Goal: Transaction & Acquisition: Download file/media

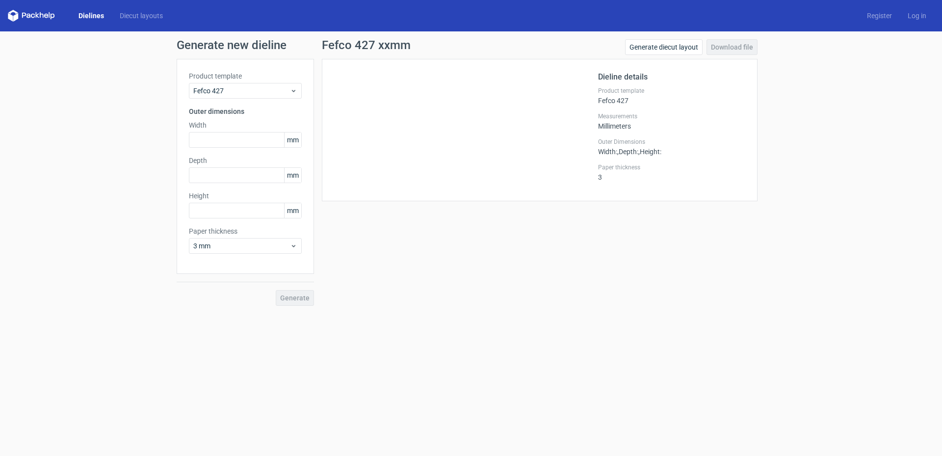
click at [87, 11] on link "Dielines" at bounding box center [91, 16] width 41 height 10
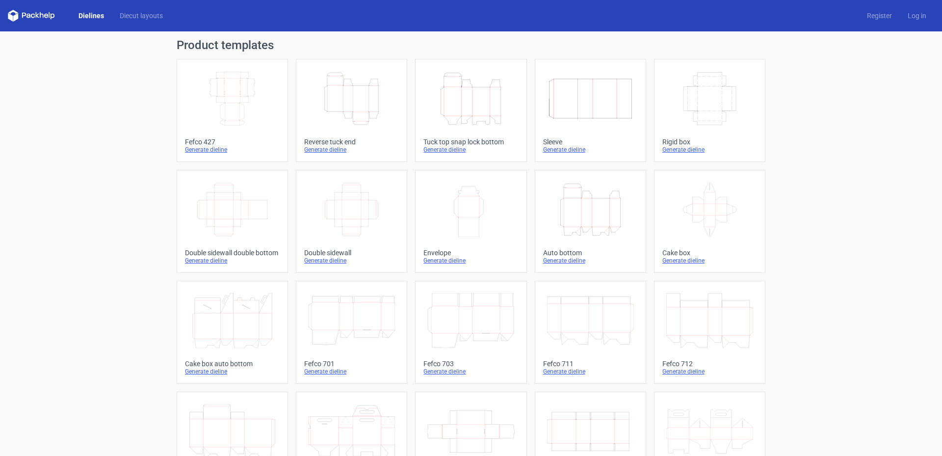
click at [472, 99] on icon "Height Depth Width" at bounding box center [470, 98] width 87 height 55
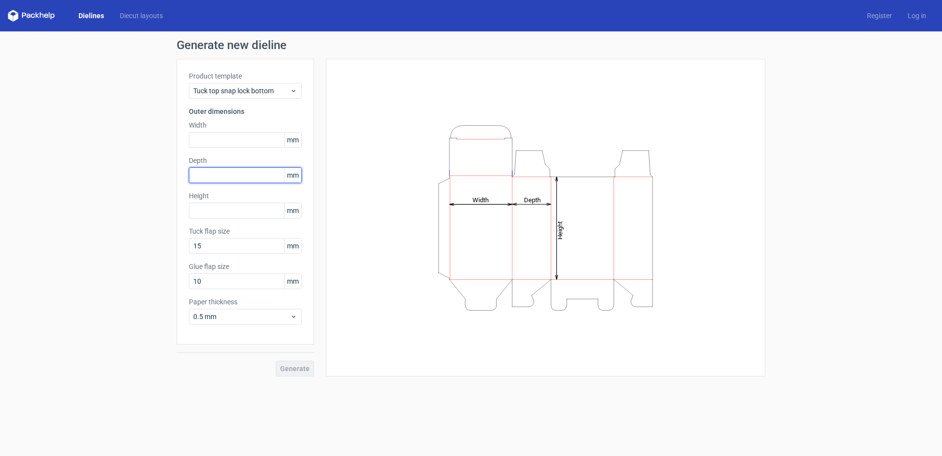
click at [213, 176] on input "text" at bounding box center [245, 175] width 113 height 16
type input "40"
click at [202, 135] on input "text" at bounding box center [245, 140] width 113 height 16
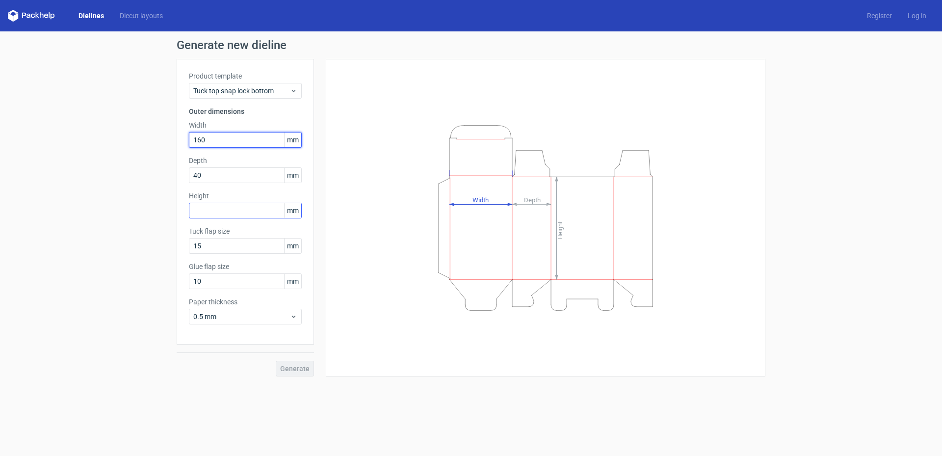
type input "160"
click at [209, 212] on input "text" at bounding box center [245, 211] width 113 height 16
type input "120"
click at [296, 375] on button "Generate" at bounding box center [295, 368] width 38 height 16
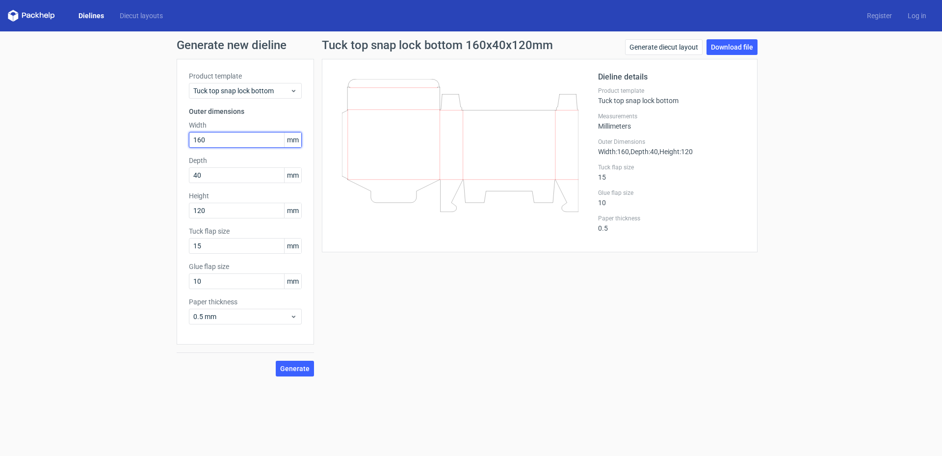
drag, startPoint x: 205, startPoint y: 140, endPoint x: 165, endPoint y: 134, distance: 40.2
click at [165, 134] on div "Generate new dieline Product template Tuck top snap lock bottom Outer dimension…" at bounding box center [471, 207] width 942 height 353
type input "120"
drag, startPoint x: 197, startPoint y: 211, endPoint x: 185, endPoint y: 210, distance: 11.8
click at [185, 210] on div "Product template Tuck top snap lock bottom Outer dimensions Width 120 mm Depth …" at bounding box center [245, 201] width 137 height 285
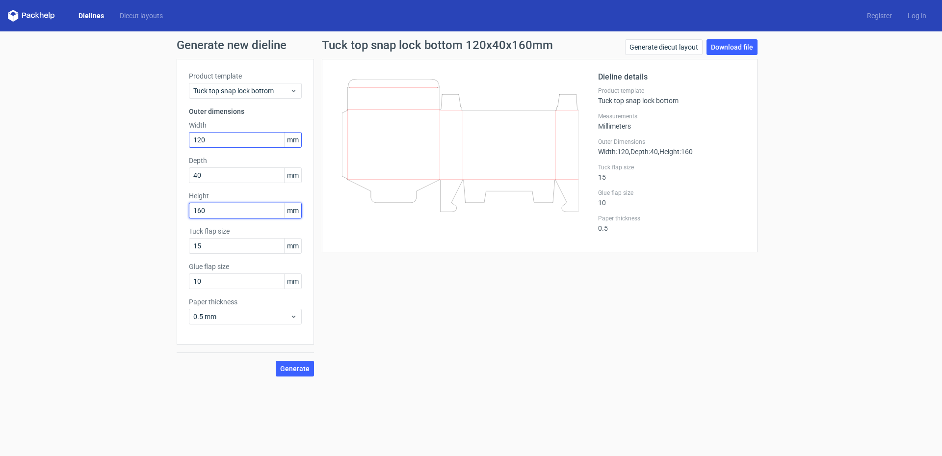
type input "160"
click at [221, 136] on input "120" at bounding box center [245, 140] width 113 height 16
click at [302, 368] on span "Generate" at bounding box center [294, 368] width 29 height 7
click at [725, 50] on link "Download file" at bounding box center [731, 47] width 51 height 16
